Goal: Transaction & Acquisition: Book appointment/travel/reservation

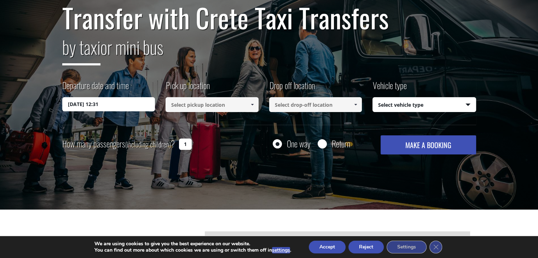
scroll to position [73, 0]
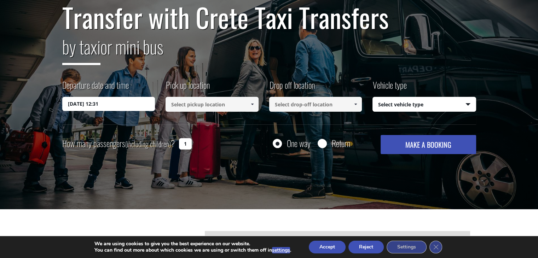
click at [215, 105] on input at bounding box center [212, 104] width 93 height 15
click at [252, 101] on link at bounding box center [252, 104] width 12 height 15
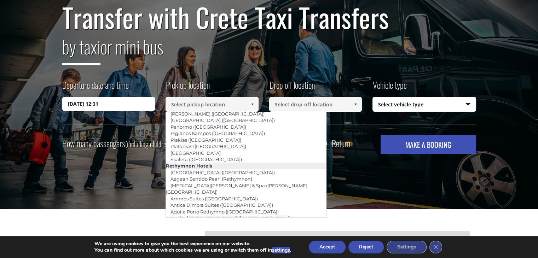
scroll to position [1153, 0]
type input "Dyo Suites ([GEOGRAPHIC_DATA])"
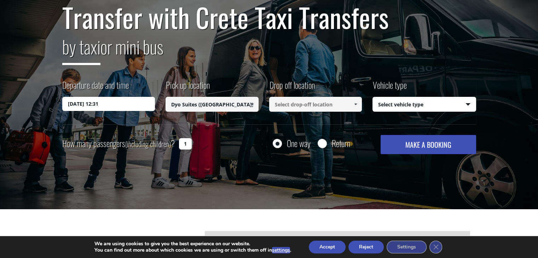
click at [317, 98] on input at bounding box center [315, 104] width 93 height 15
click at [349, 103] on input at bounding box center [315, 104] width 93 height 15
click at [353, 105] on span at bounding box center [356, 105] width 6 height 6
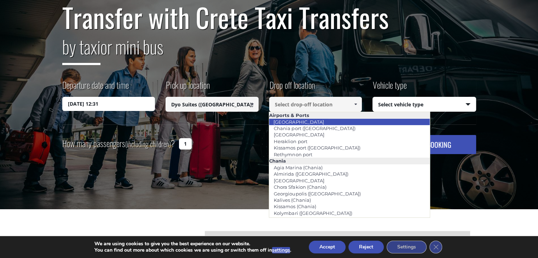
click at [317, 122] on li "[GEOGRAPHIC_DATA]" at bounding box center [349, 122] width 160 height 6
type input "[GEOGRAPHIC_DATA]"
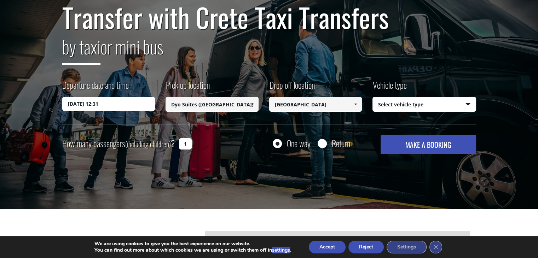
click at [461, 100] on select "Select vehicle type Taxi (4 passengers) Mercedes E Class Mini Van (7 passengers…" at bounding box center [424, 104] width 103 height 15
select select "540"
click at [373, 97] on select "Select vehicle type Taxi (4 passengers) Mercedes E Class Mini Van (7 passengers…" at bounding box center [424, 104] width 103 height 15
click at [181, 143] on input "1" at bounding box center [185, 143] width 13 height 11
type input "1"
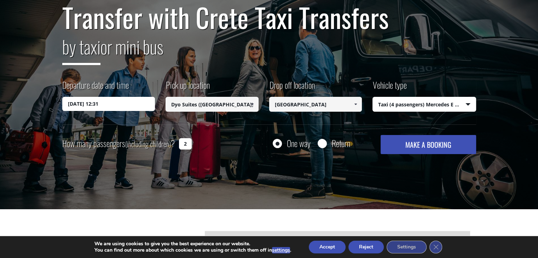
scroll to position [108, 0]
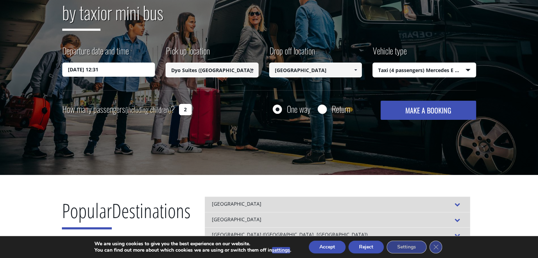
type input "2"
click at [141, 67] on input "23/09/2025 12:31" at bounding box center [108, 70] width 93 height 14
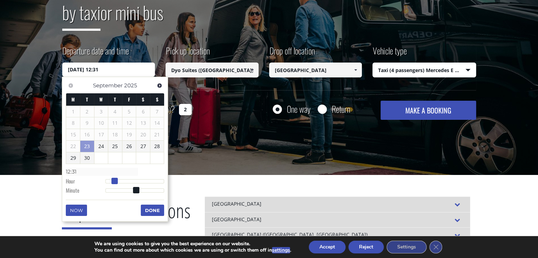
type input "23/09/2025 13:31"
type input "13:31"
type input "23/09/2025 14:31"
type input "14:31"
type input "23/09/2025 15:31"
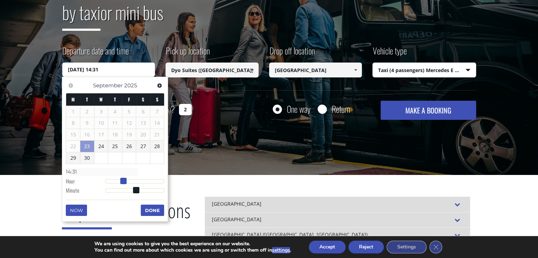
type input "15:31"
type input "23/09/2025 16:31"
type input "16:31"
type input "23/09/2025 17:31"
type input "17:31"
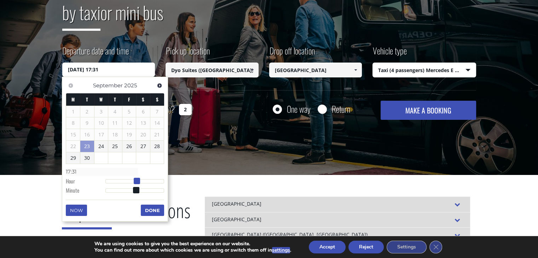
type input "23/09/2025 18:31"
type input "18:31"
drag, startPoint x: 115, startPoint y: 181, endPoint x: 140, endPoint y: 181, distance: 25.1
click at [140, 181] on span at bounding box center [141, 181] width 6 height 6
type input "23/09/2025 18:30"
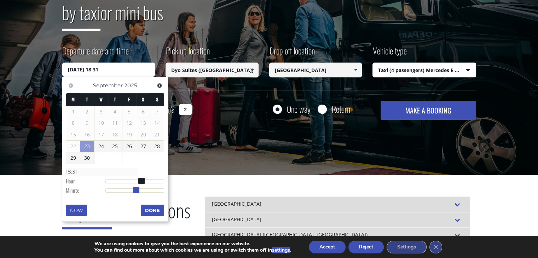
type input "18:30"
type input "23/09/2025 18:29"
type input "18:29"
type input "23/09/2025 18:28"
type input "18:28"
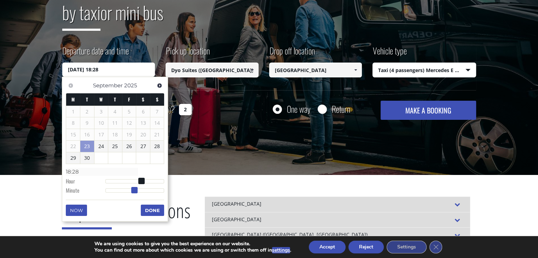
type input "23/09/2025 18:27"
type input "18:27"
type input "23/09/2025 18:26"
type input "18:26"
type input "23/09/2025 18:25"
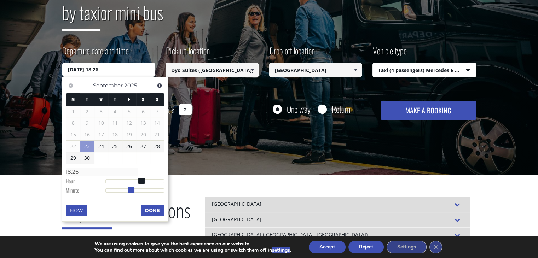
type input "18:25"
type input "23/09/2025 18:24"
type input "18:24"
type input "23/09/2025 18:23"
type input "18:23"
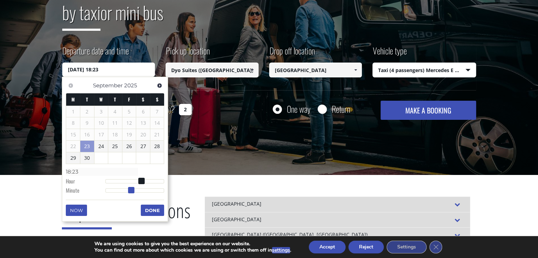
type input "23/09/2025 18:21"
type input "18:21"
type input "23/09/2025 18:20"
type input "18:20"
type input "23/09/2025 18:17"
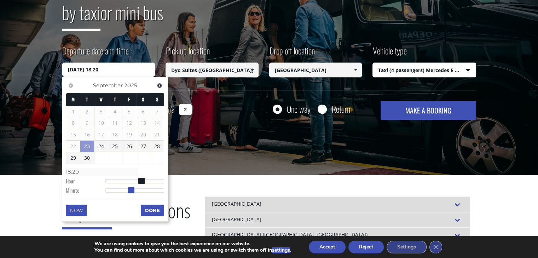
type input "18:17"
type input "23/09/2025 18:16"
type input "18:16"
type input "23/09/2025 18:15"
type input "18:15"
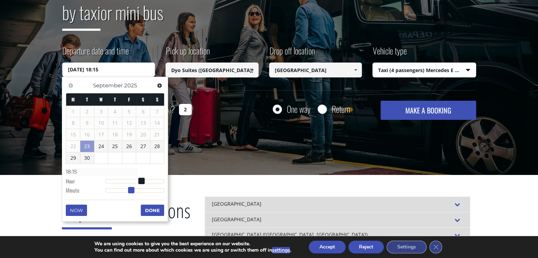
type input "23/09/2025 18:14"
type input "18:14"
type input "23/09/2025 18:13"
type input "18:13"
type input "23/09/2025 18:12"
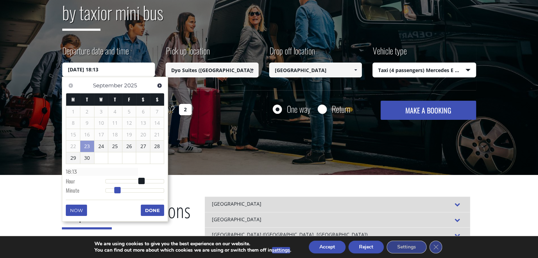
type input "18:12"
type input "23/09/2025 18:11"
type input "18:11"
type input "23/09/2025 18:10"
type input "18:10"
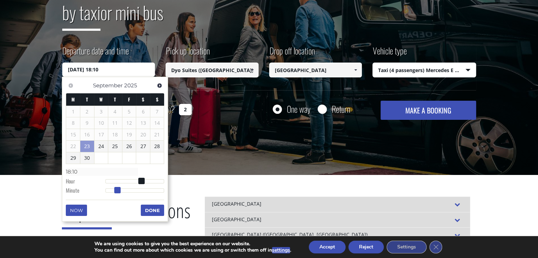
type input "23/09/2025 18:07"
type input "18:07"
type input "23/09/2025 18:06"
type input "18:06"
type input "23/09/2025 18:04"
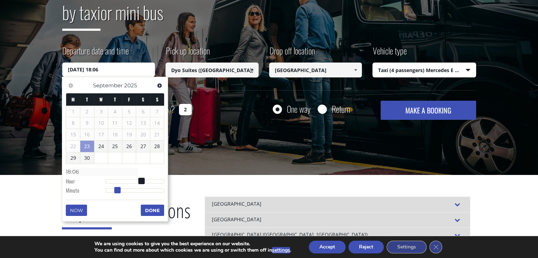
type input "18:04"
type input "23/09/2025 18:03"
type input "18:03"
type input "23/09/2025 18:01"
type input "18:01"
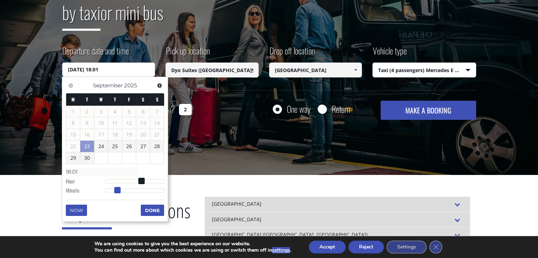
type input "[DATE] 18:00"
type input "18:00"
drag, startPoint x: 136, startPoint y: 187, endPoint x: 102, endPoint y: 190, distance: 33.8
click at [103, 190] on span at bounding box center [106, 190] width 6 height 6
click at [159, 210] on button "Done" at bounding box center [152, 210] width 23 height 11
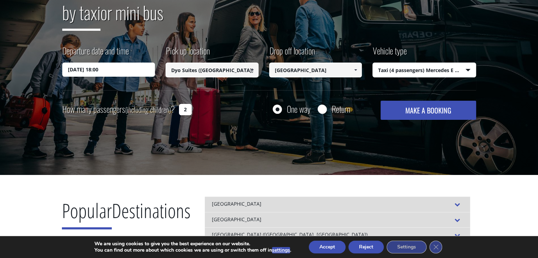
click at [431, 106] on button "MAKE A BOOKING" at bounding box center [428, 110] width 95 height 19
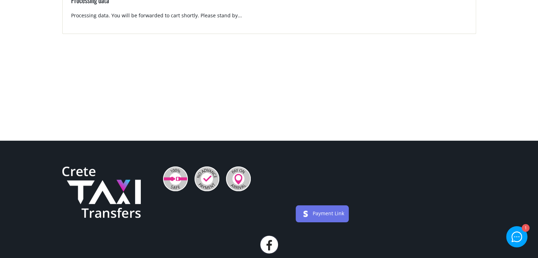
scroll to position [34, 0]
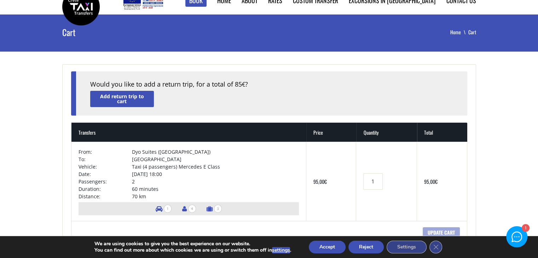
scroll to position [1, 0]
